Goal: Task Accomplishment & Management: Complete application form

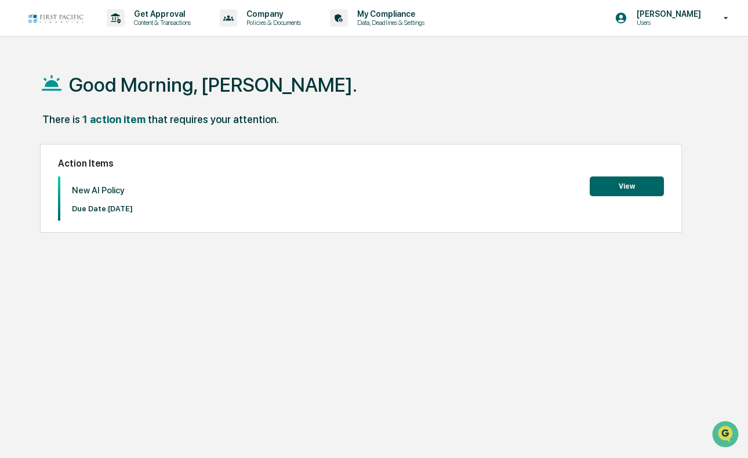
click at [628, 187] on button "View" at bounding box center [627, 186] width 74 height 20
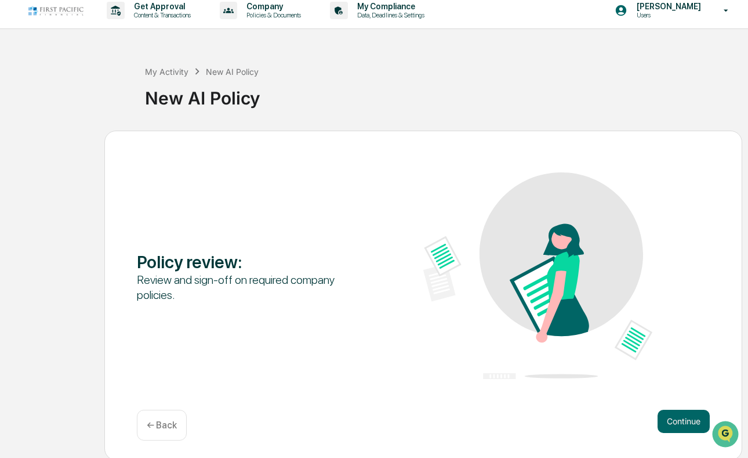
scroll to position [10, 0]
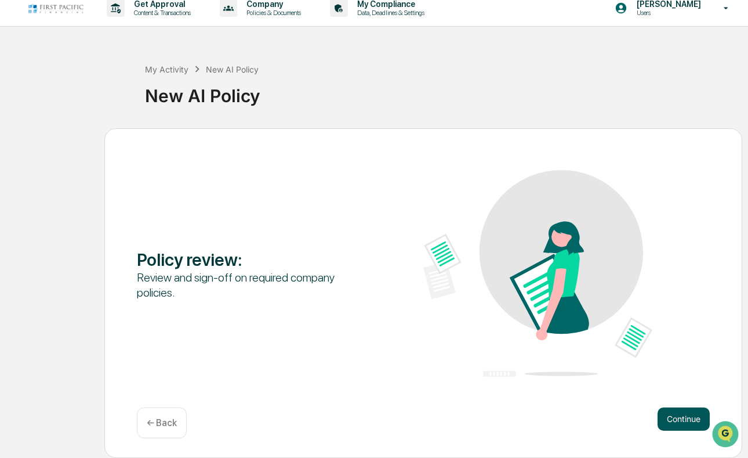
click at [683, 420] on button "Continue" at bounding box center [684, 418] width 52 height 23
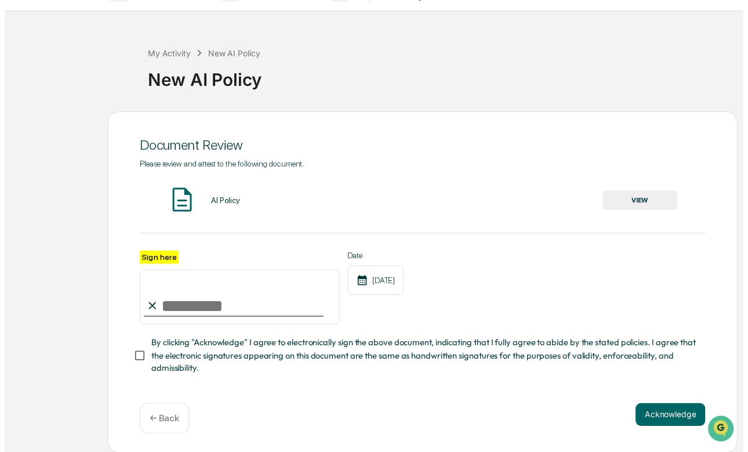
scroll to position [30, 0]
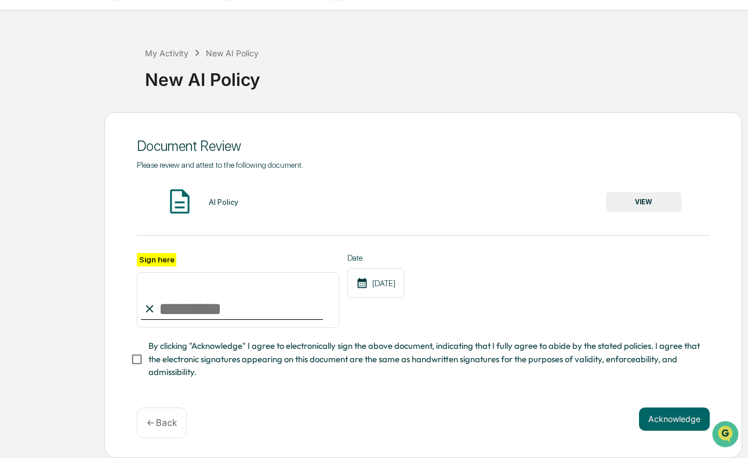
click at [647, 194] on button "VIEW" at bounding box center [643, 202] width 75 height 20
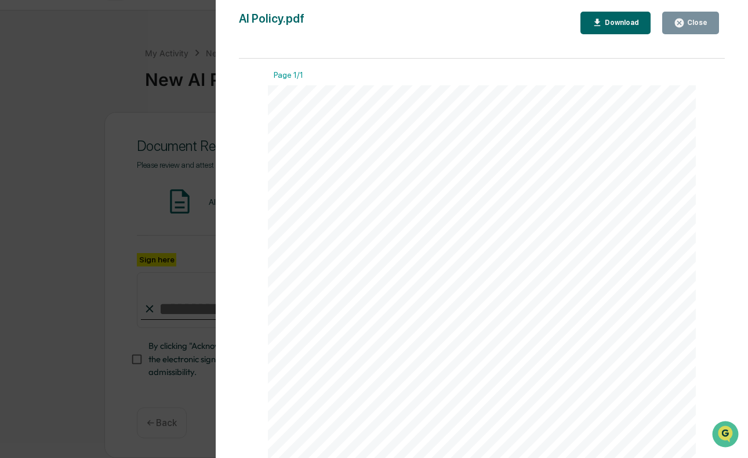
click at [629, 19] on div "Download" at bounding box center [621, 23] width 37 height 8
click at [705, 22] on div "Close" at bounding box center [696, 23] width 23 height 8
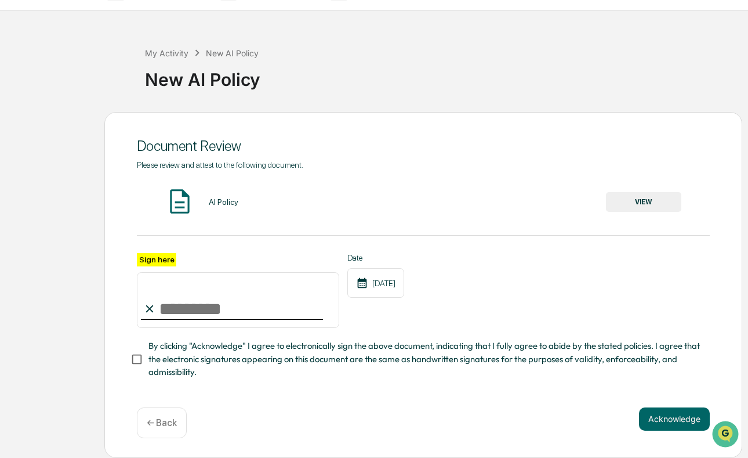
click at [182, 309] on input "Sign here" at bounding box center [238, 300] width 202 height 56
type input "**********"
click at [675, 420] on button "Acknowledge" at bounding box center [674, 418] width 71 height 23
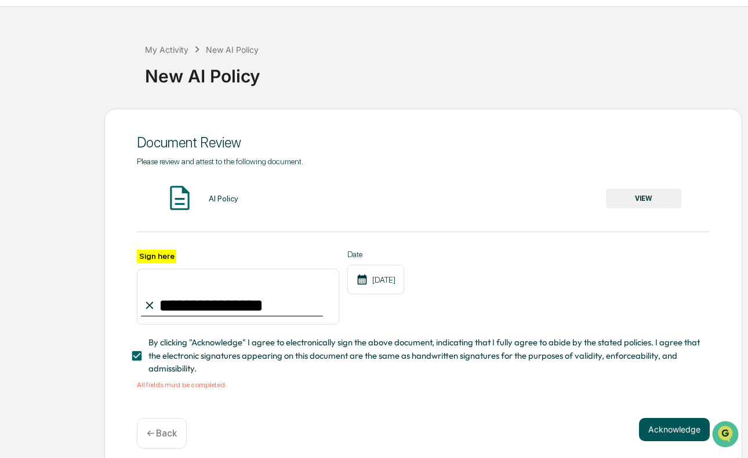
click at [663, 429] on button "Acknowledge" at bounding box center [674, 429] width 71 height 23
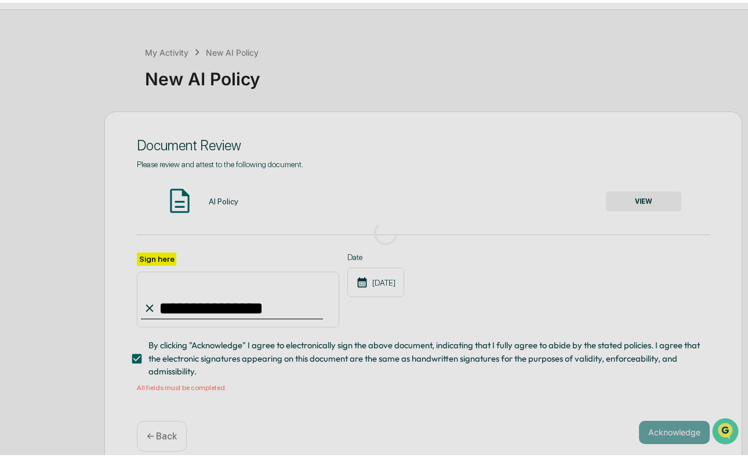
scroll to position [10, 0]
